Goal: Find specific page/section: Find specific page/section

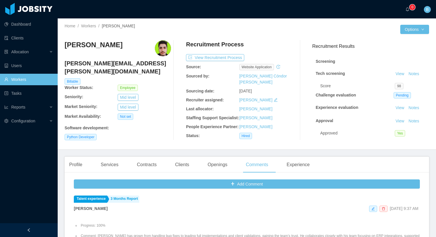
click at [30, 79] on link "Workers" at bounding box center [28, 80] width 49 height 12
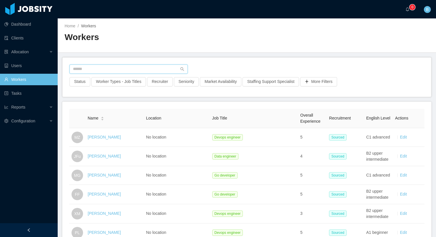
click at [132, 65] on input "text" at bounding box center [128, 69] width 118 height 9
click at [130, 67] on input "text" at bounding box center [128, 69] width 118 height 9
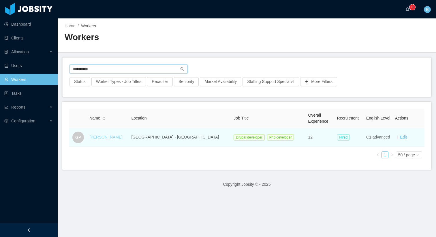
type input "**********"
click at [109, 138] on link "[PERSON_NAME]" at bounding box center [105, 137] width 33 height 5
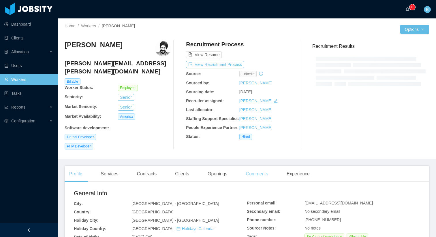
click at [260, 180] on div "Comments" at bounding box center [256, 174] width 31 height 16
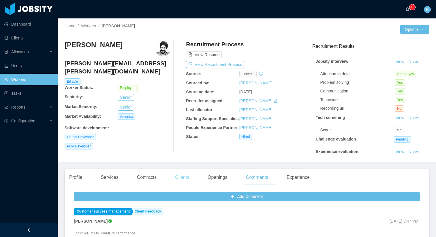
click at [191, 180] on div "Clients" at bounding box center [181, 178] width 23 height 16
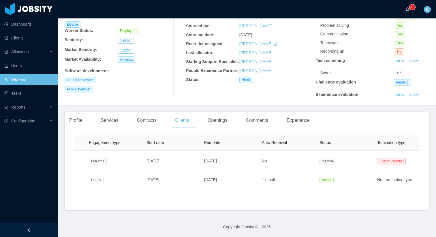
scroll to position [0, 168]
